Goal: Task Accomplishment & Management: Use online tool/utility

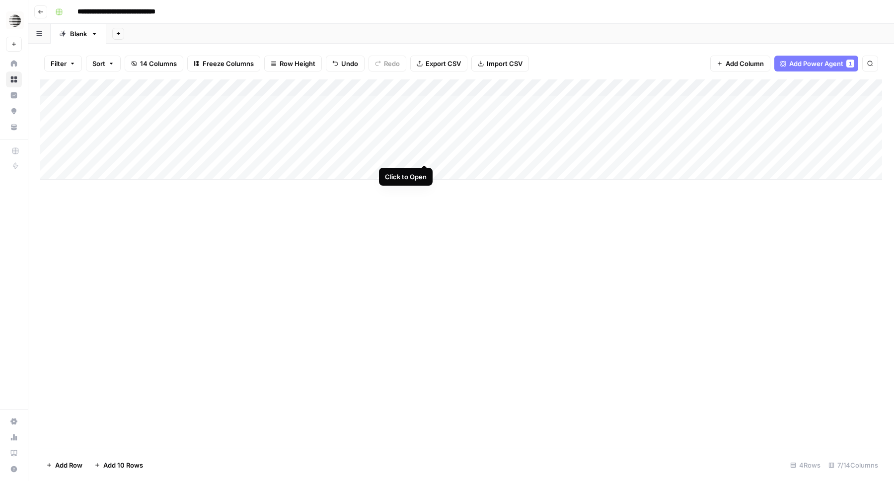
click at [426, 153] on div "Add Column" at bounding box center [460, 129] width 841 height 100
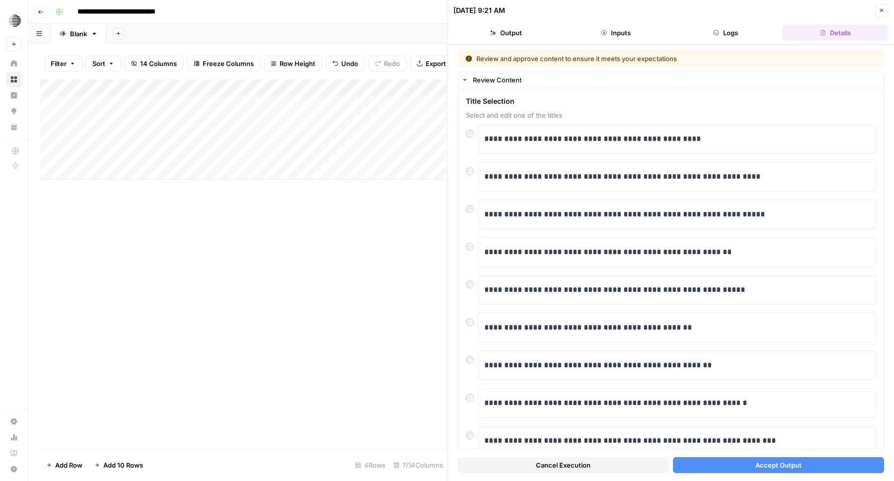
click at [744, 469] on button "Accept Output" at bounding box center [778, 465] width 211 height 16
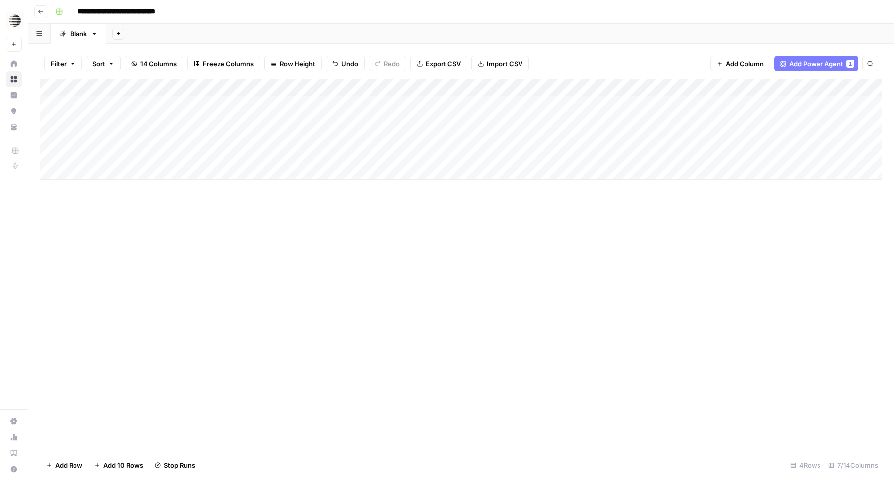
click at [605, 105] on div "Add Column" at bounding box center [460, 129] width 841 height 100
click at [620, 102] on div "Add Column" at bounding box center [460, 129] width 841 height 100
click at [620, 102] on div at bounding box center [592, 104] width 141 height 18
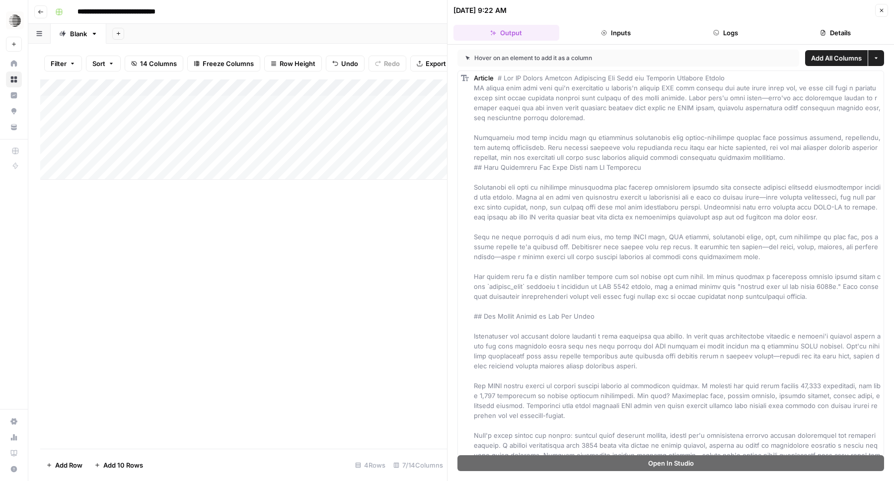
click at [837, 31] on button "Details" at bounding box center [835, 33] width 106 height 16
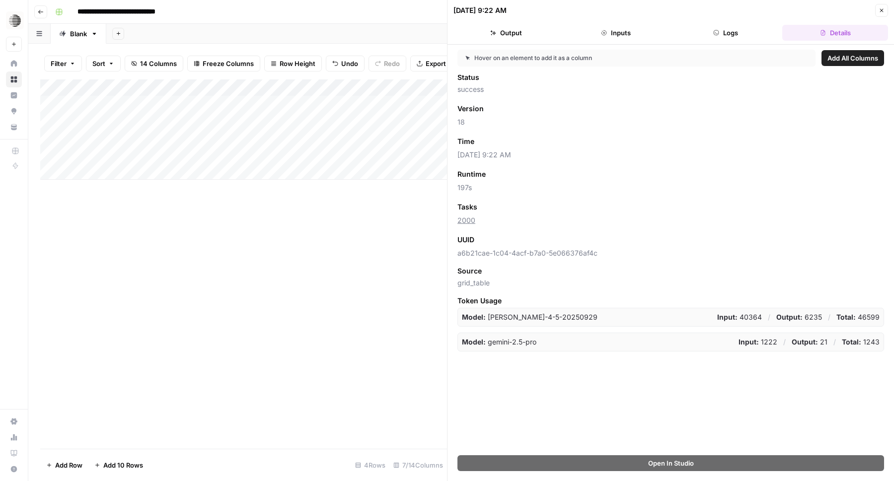
click at [713, 30] on icon "button" at bounding box center [716, 33] width 6 height 6
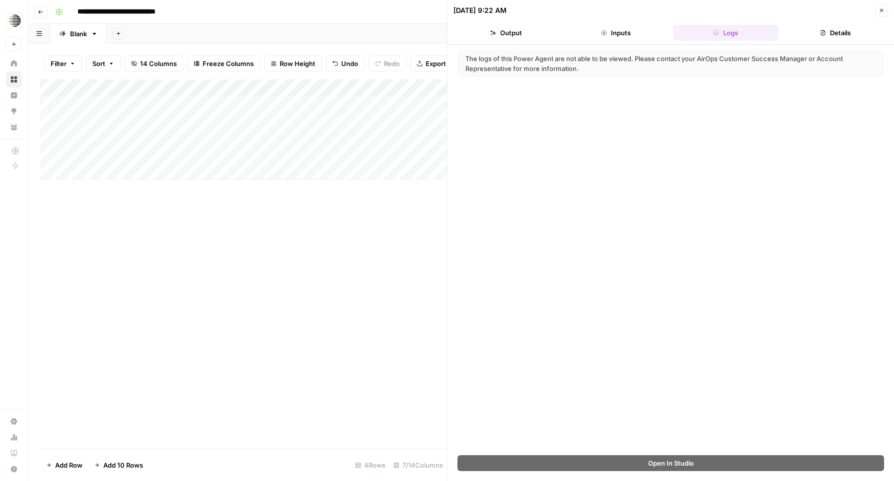
click at [621, 34] on button "Inputs" at bounding box center [616, 33] width 106 height 16
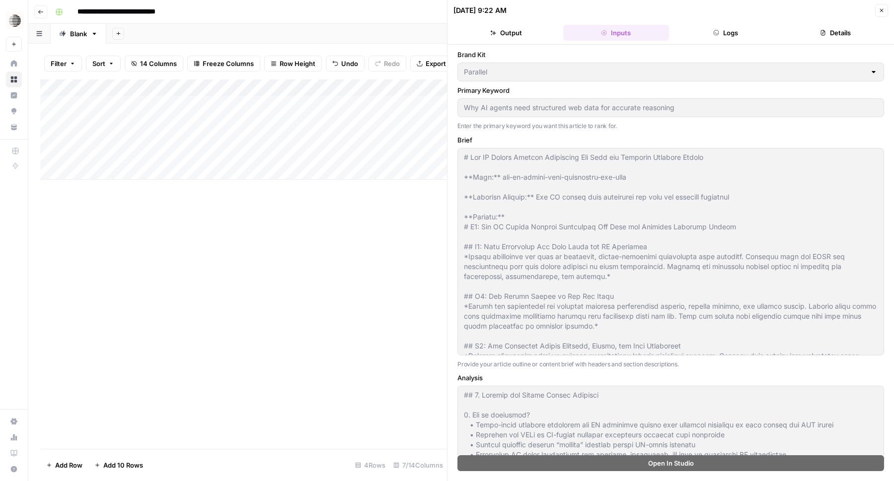
click at [519, 30] on button "Output" at bounding box center [506, 33] width 106 height 16
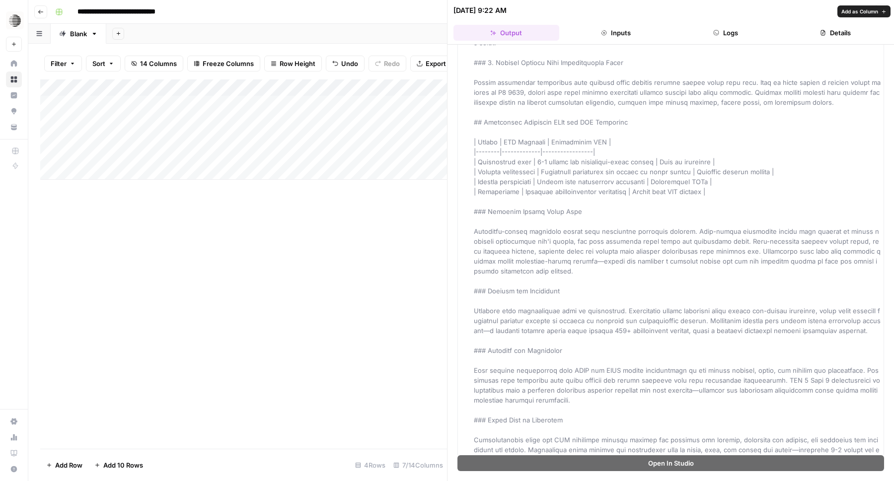
scroll to position [1909, 0]
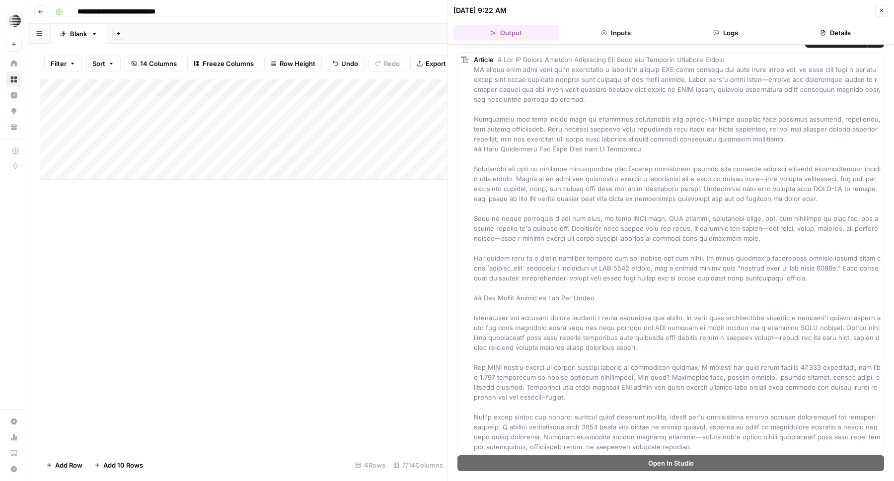
scroll to position [0, 0]
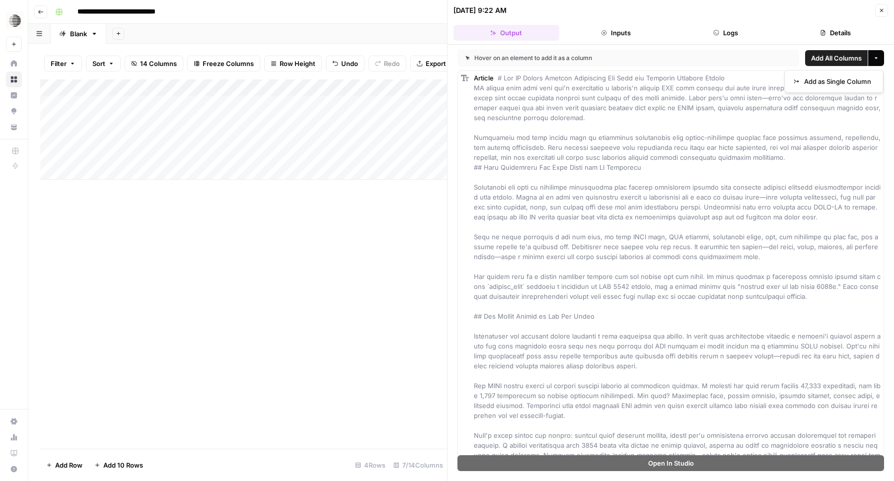
click at [882, 59] on button "More options" at bounding box center [876, 58] width 16 height 16
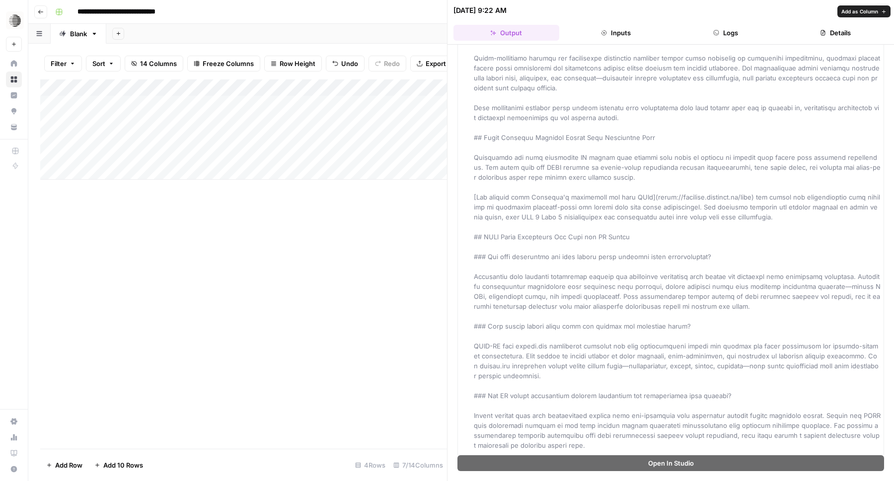
scroll to position [1909, 0]
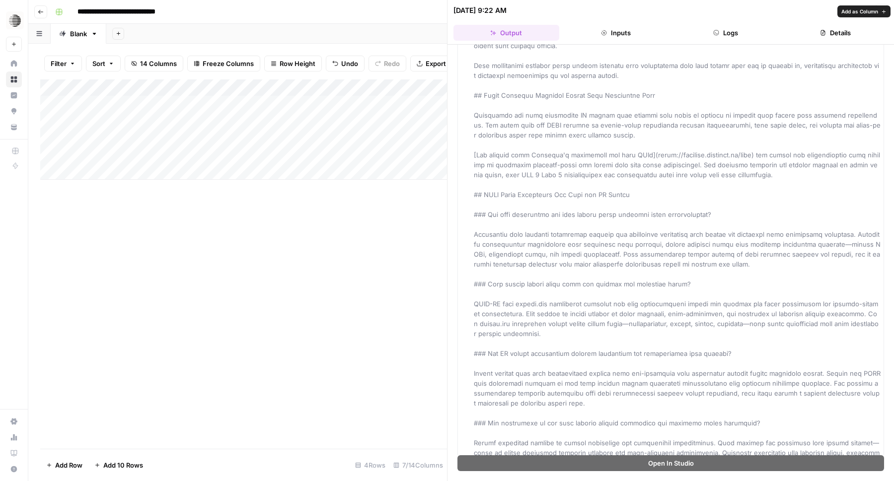
click at [365, 247] on div "Add Column" at bounding box center [243, 263] width 407 height 369
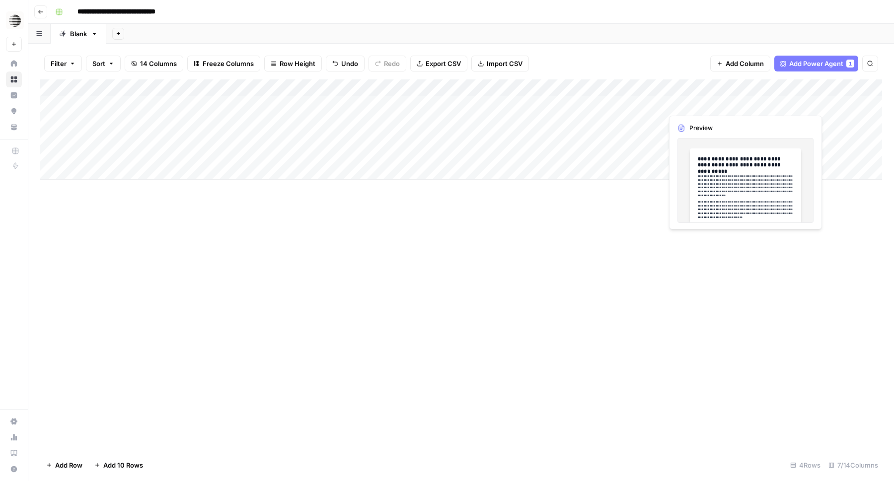
click at [708, 101] on div "Add Column" at bounding box center [460, 129] width 841 height 100
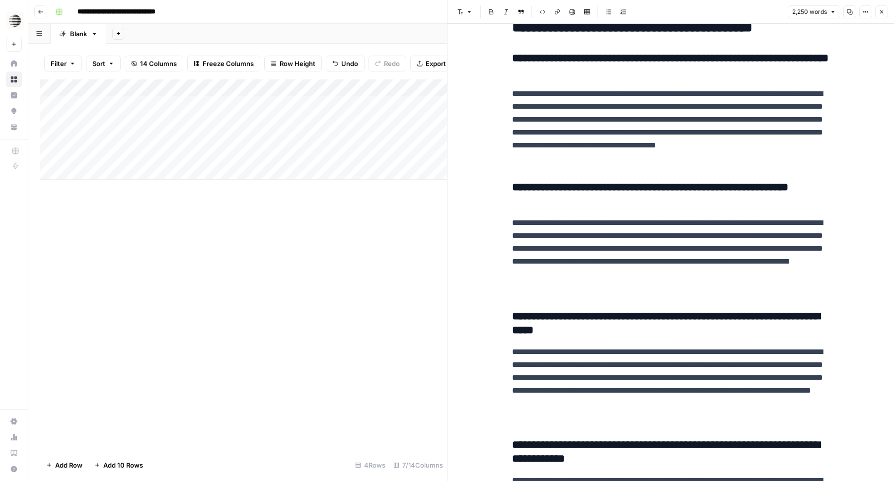
scroll to position [3624, 0]
